Goal: Entertainment & Leisure: Consume media (video, audio)

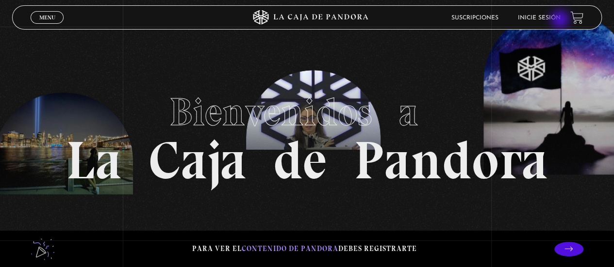
click at [560, 20] on link "Inicie sesión" at bounding box center [539, 18] width 43 height 6
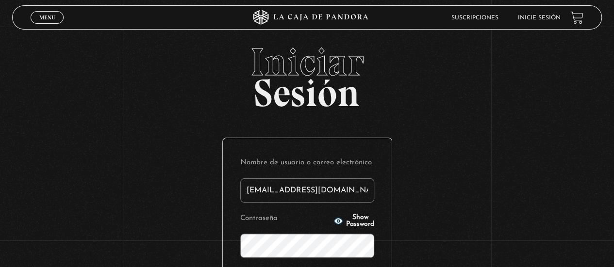
type input "[EMAIL_ADDRESS][DOMAIN_NAME]"
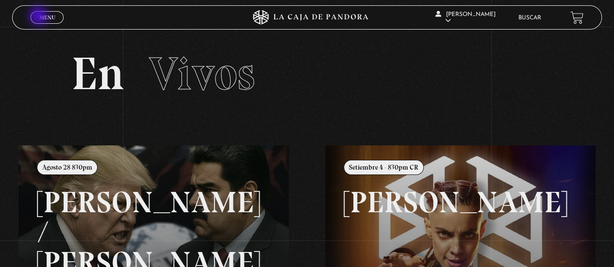
click at [39, 17] on span "Menu" at bounding box center [47, 18] width 16 height 6
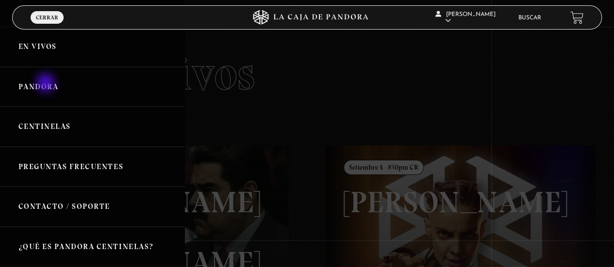
click at [47, 84] on link "Pandora" at bounding box center [92, 87] width 184 height 40
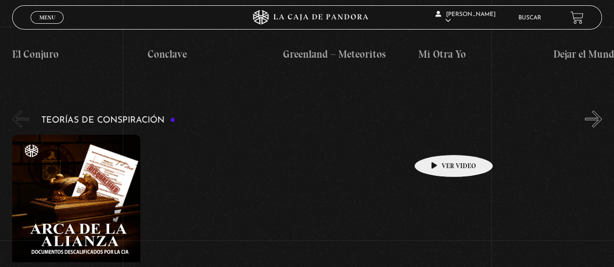
scroll to position [2048, 0]
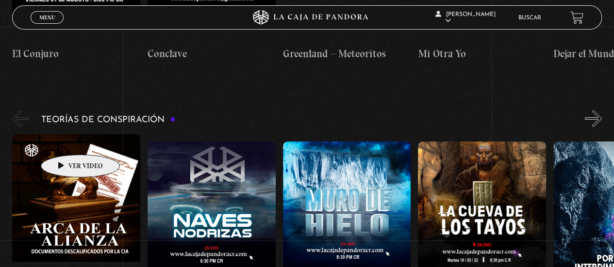
click at [65, 140] on figure at bounding box center [76, 221] width 128 height 175
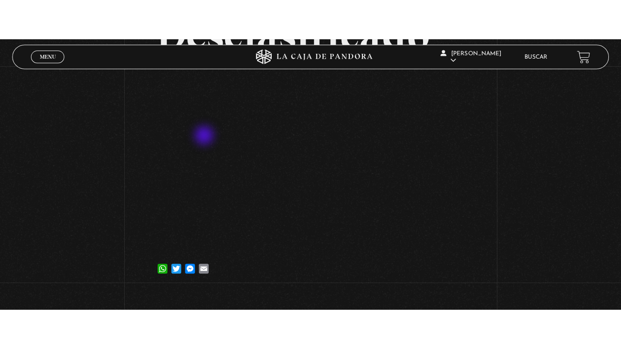
scroll to position [175, 0]
